Goal: Information Seeking & Learning: Learn about a topic

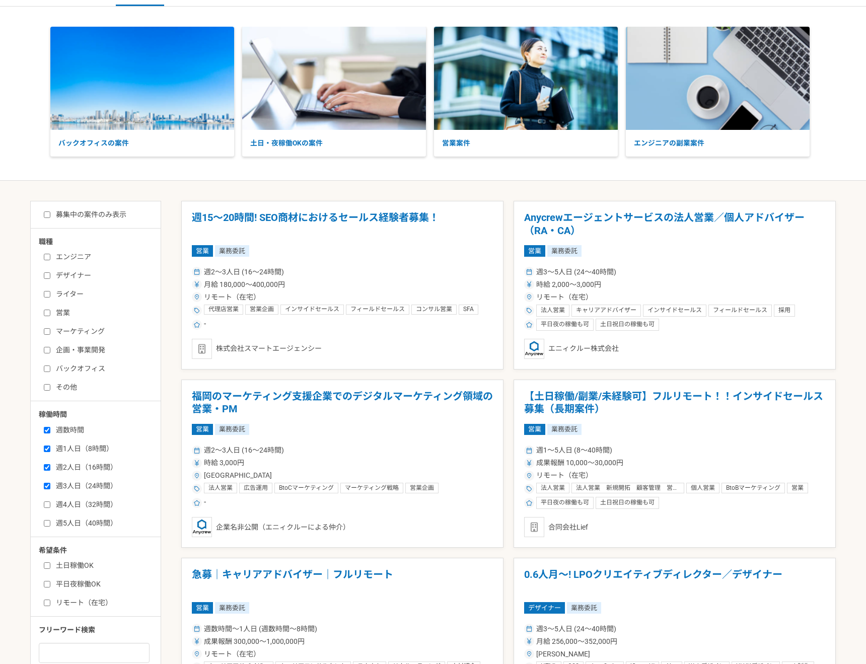
scroll to position [148, 0]
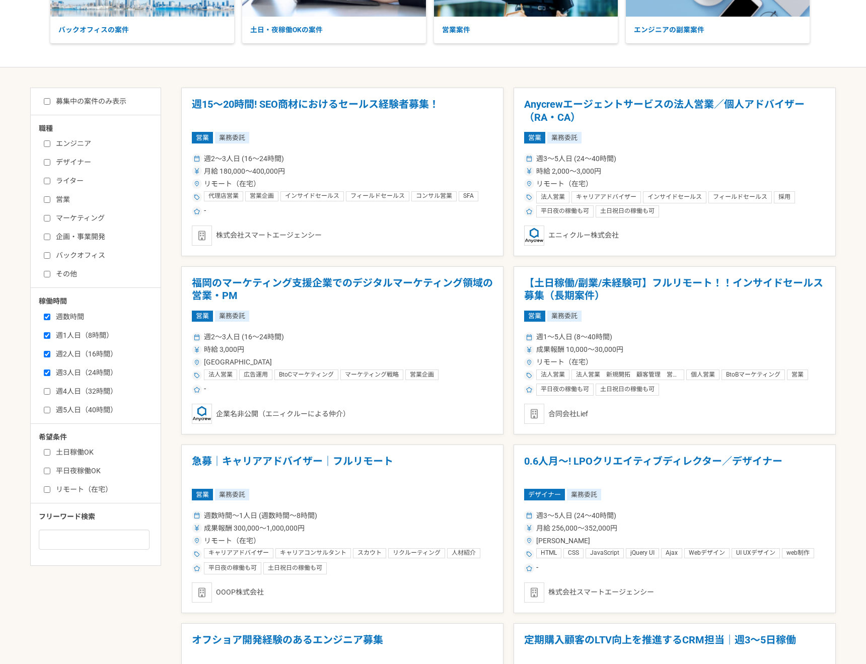
click at [60, 485] on label "リモート（在宅）" at bounding box center [102, 489] width 116 height 11
click at [50, 486] on input "リモート（在宅）" at bounding box center [47, 489] width 7 height 7
checkbox input "true"
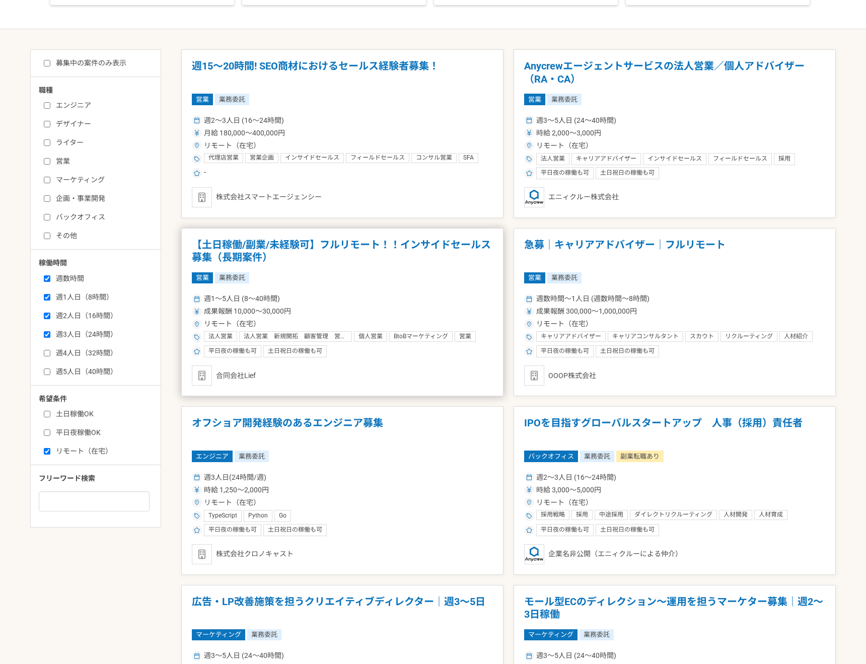
scroll to position [191, 0]
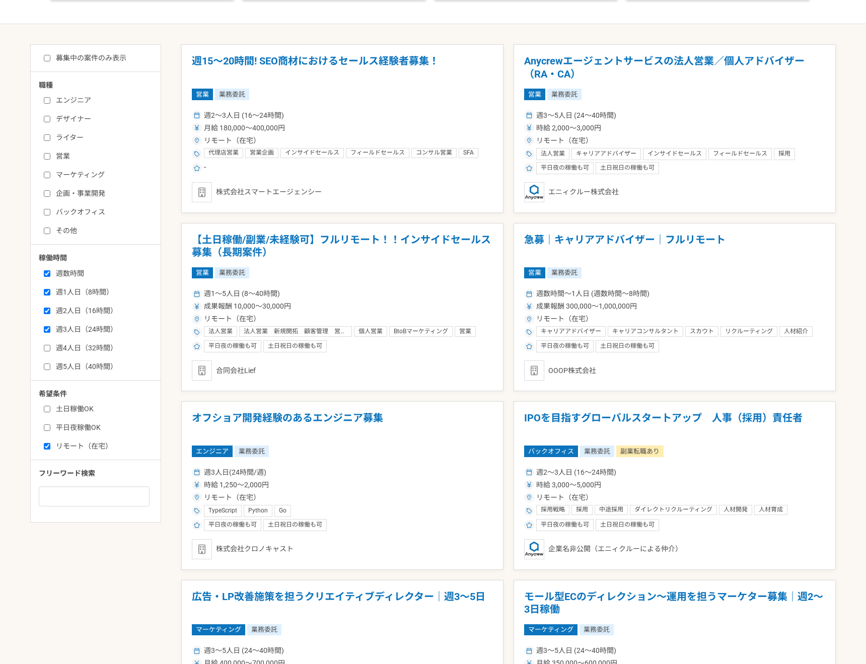
click at [92, 102] on label "エンジニア" at bounding box center [102, 100] width 116 height 11
click at [50, 102] on input "エンジニア" at bounding box center [47, 100] width 7 height 7
checkbox input "true"
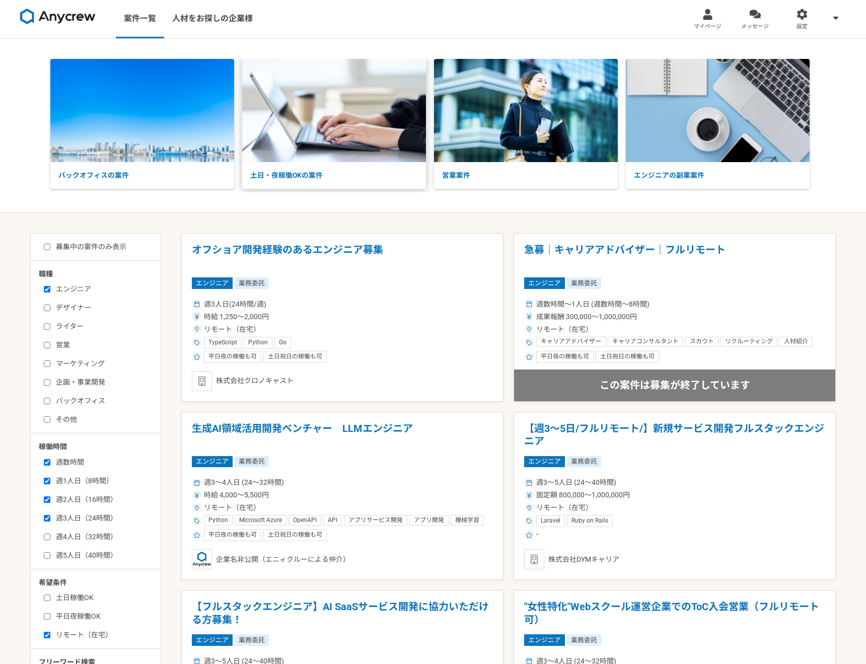
scroll to position [2, 0]
